Goal: Task Accomplishment & Management: Manage account settings

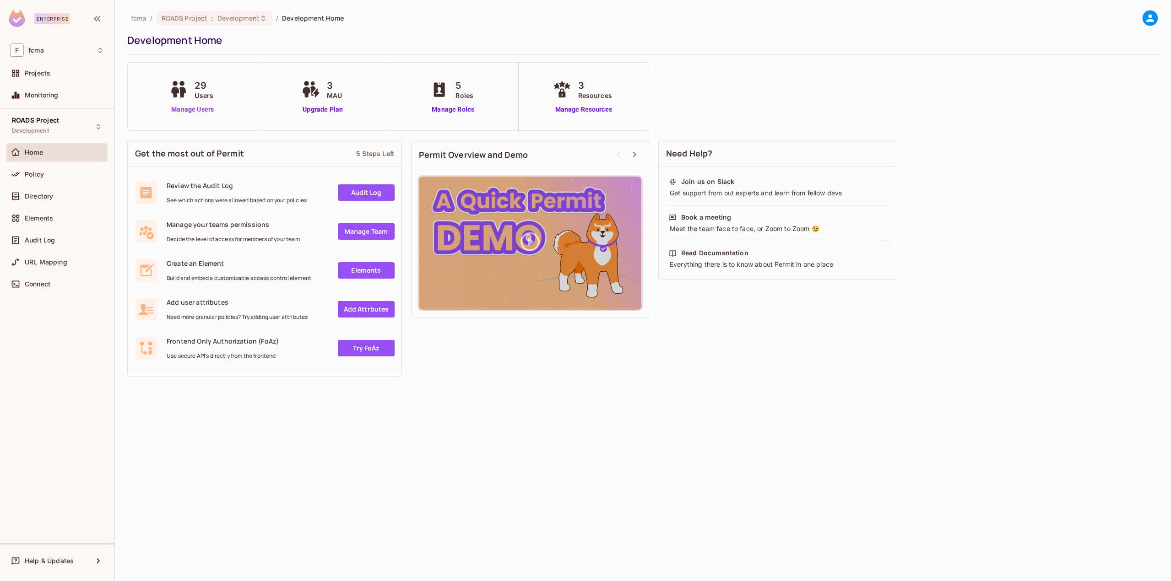
click at [201, 109] on link "Manage Users" at bounding box center [192, 110] width 51 height 10
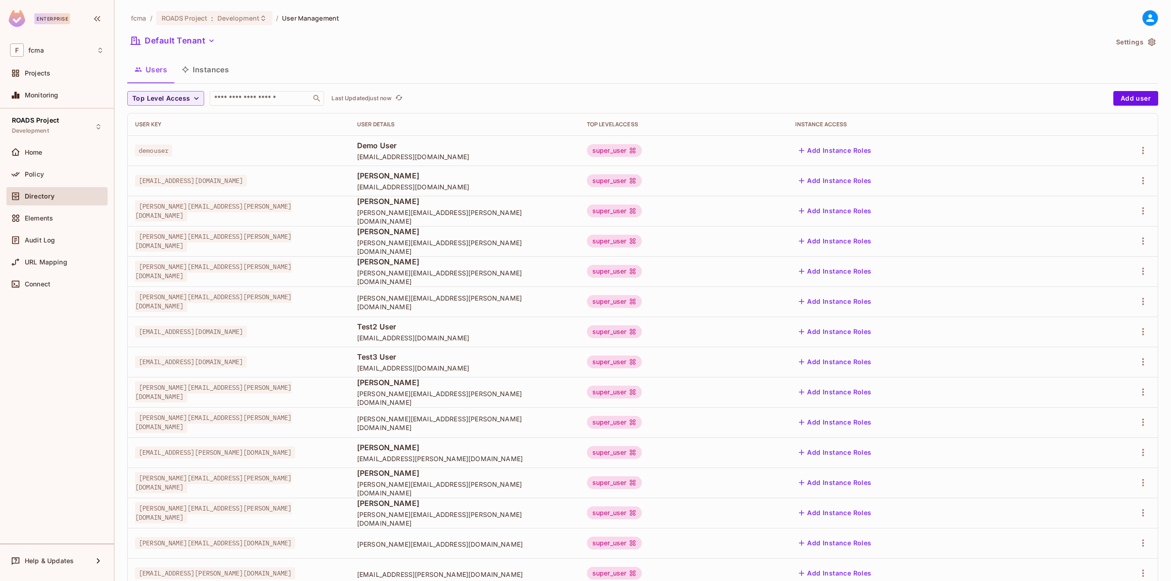
click at [1145, 23] on icon at bounding box center [1149, 17] width 11 height 11
click at [1018, 22] on div at bounding box center [585, 290] width 1171 height 581
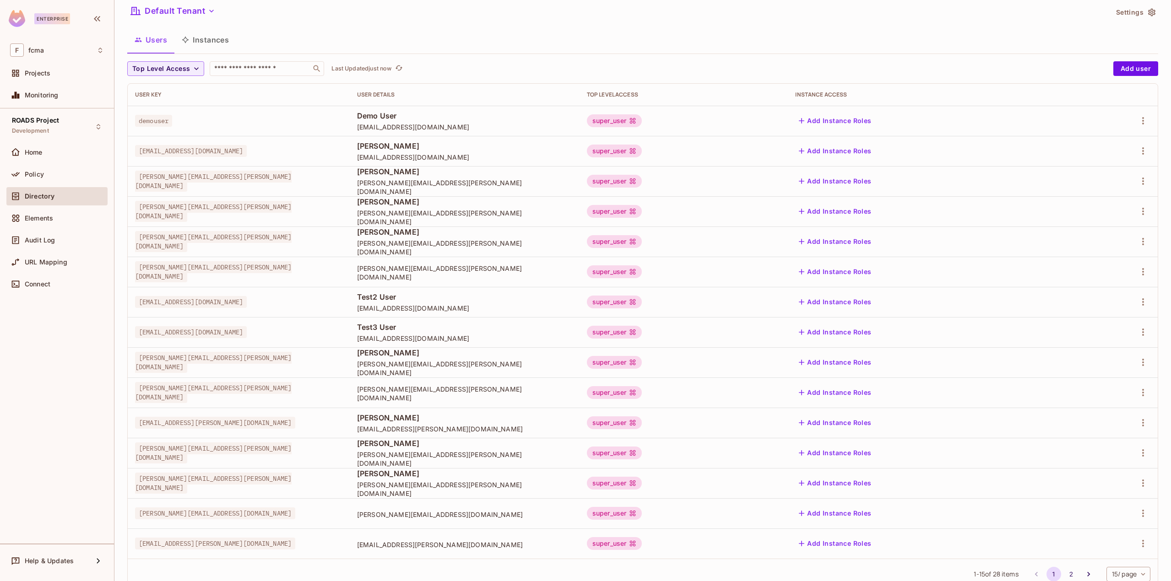
scroll to position [58, 0]
